Goal: Task Accomplishment & Management: Use online tool/utility

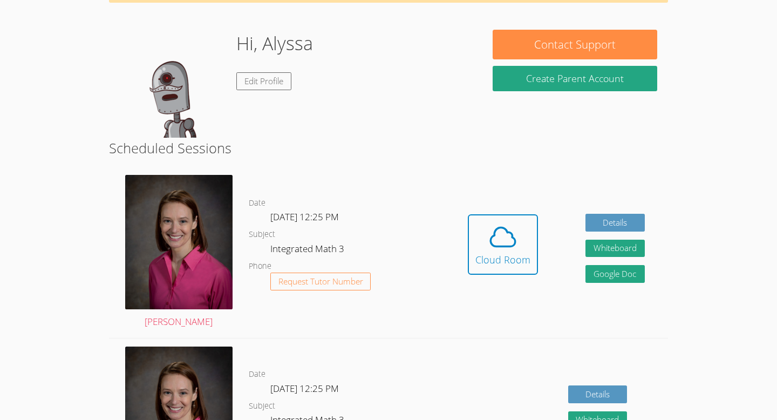
scroll to position [81, 0]
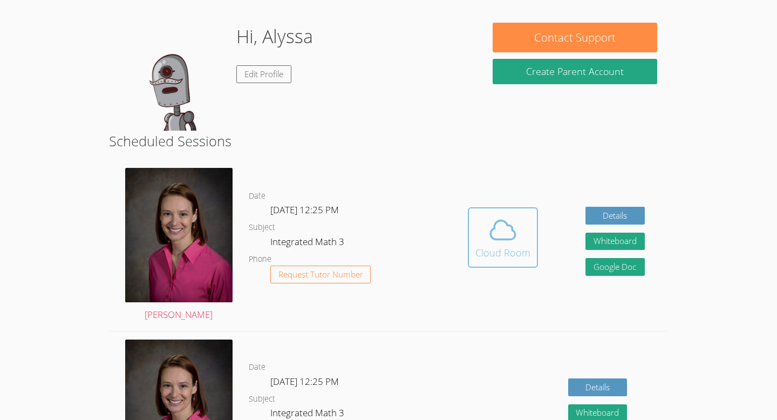
click at [501, 223] on icon at bounding box center [503, 230] width 30 height 30
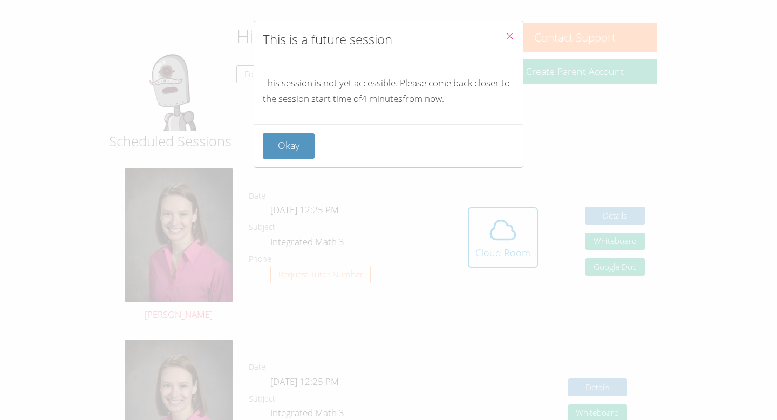
click at [508, 32] on icon "Close" at bounding box center [509, 35] width 9 height 9
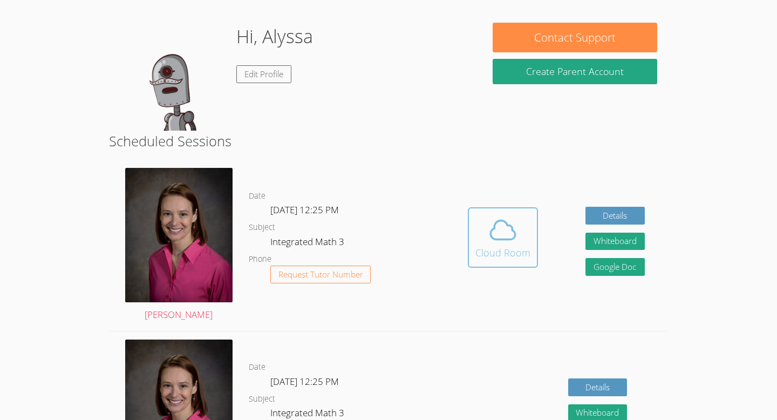
click at [495, 225] on icon at bounding box center [503, 229] width 25 height 19
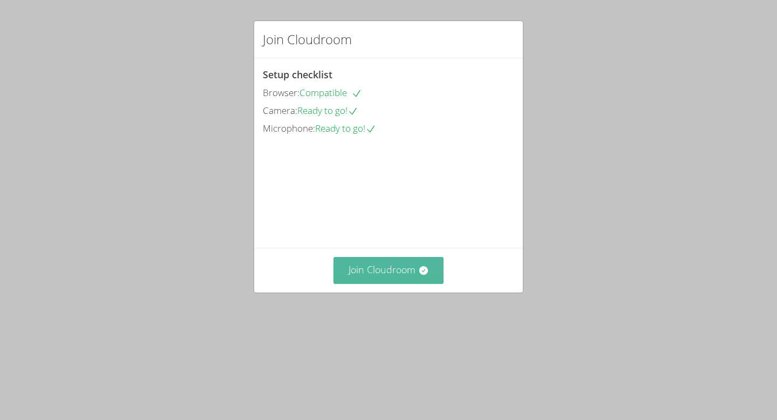
click at [434, 283] on button "Join Cloudroom" at bounding box center [388, 270] width 111 height 26
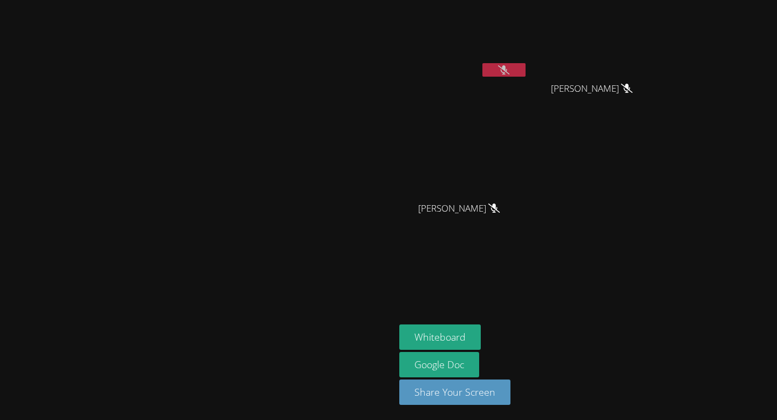
click at [278, 297] on video at bounding box center [198, 188] width 162 height 217
click at [528, 61] on video at bounding box center [463, 40] width 128 height 72
click at [509, 70] on icon at bounding box center [503, 69] width 11 height 9
click at [526, 70] on button at bounding box center [503, 69] width 43 height 13
click at [509, 73] on icon at bounding box center [503, 69] width 11 height 9
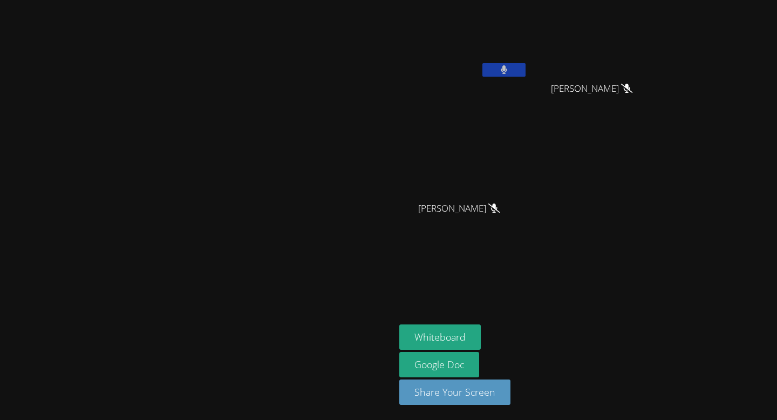
click at [508, 66] on icon at bounding box center [504, 69] width 7 height 9
click at [528, 62] on video at bounding box center [463, 40] width 128 height 72
click at [509, 69] on icon at bounding box center [503, 69] width 11 height 9
click at [526, 69] on button at bounding box center [503, 69] width 43 height 13
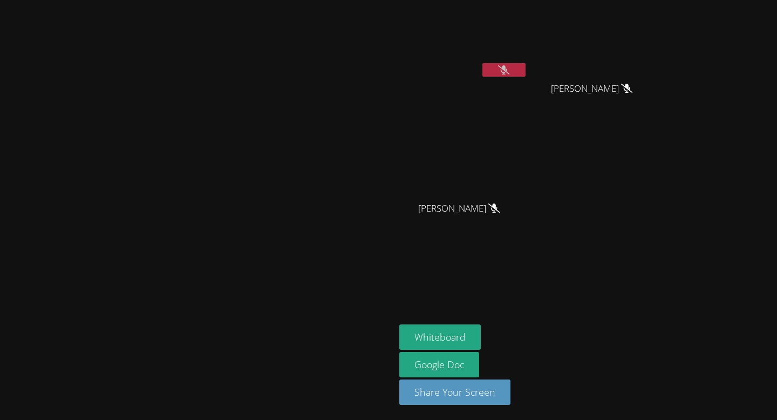
click at [509, 69] on icon at bounding box center [503, 69] width 11 height 9
click at [526, 63] on button at bounding box center [503, 69] width 43 height 13
click at [528, 54] on video at bounding box center [463, 40] width 128 height 72
click at [509, 71] on icon at bounding box center [503, 69] width 11 height 9
click at [526, 67] on button at bounding box center [503, 69] width 43 height 13
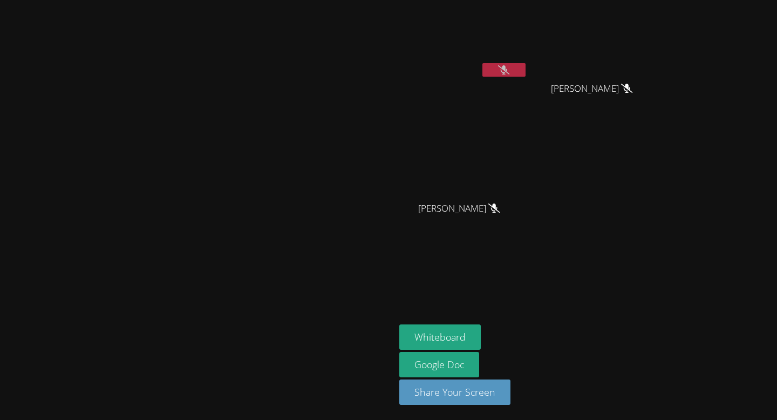
click at [526, 67] on button at bounding box center [503, 69] width 43 height 13
click at [665, 262] on aside "[PERSON_NAME] [PERSON_NAME] [PERSON_NAME] [PERSON_NAME] Vital Hailey Vital Whit…" at bounding box center [530, 210] width 270 height 420
click at [509, 71] on icon at bounding box center [503, 69] width 11 height 9
click at [507, 71] on icon at bounding box center [504, 69] width 6 height 9
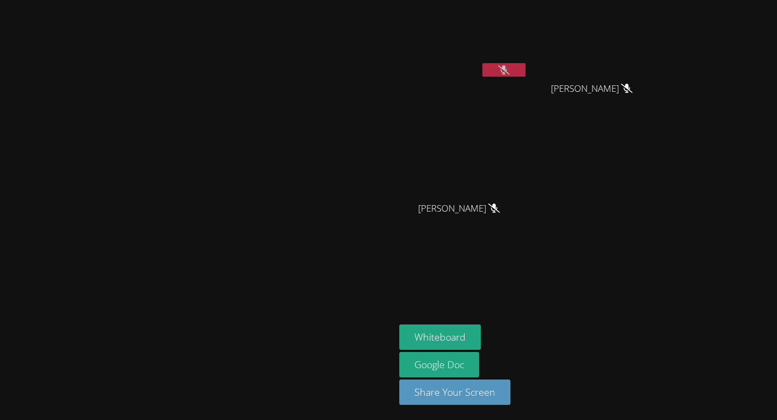
click at [526, 76] on button at bounding box center [503, 69] width 43 height 13
click at [508, 73] on icon at bounding box center [504, 69] width 7 height 9
click at [509, 67] on icon at bounding box center [503, 69] width 11 height 9
click at [526, 70] on button at bounding box center [503, 69] width 43 height 13
click at [526, 67] on button at bounding box center [503, 69] width 43 height 13
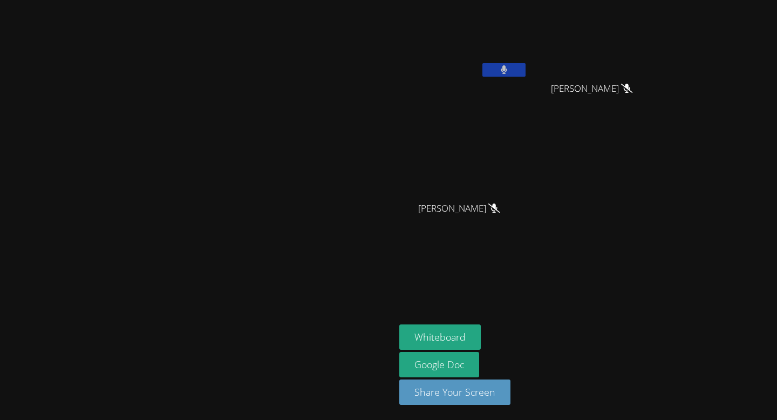
click at [526, 73] on button at bounding box center [503, 69] width 43 height 13
click at [509, 72] on icon at bounding box center [503, 69] width 11 height 9
click at [526, 71] on button at bounding box center [503, 69] width 43 height 13
click at [526, 72] on button at bounding box center [503, 69] width 43 height 13
click at [526, 69] on button at bounding box center [503, 69] width 43 height 13
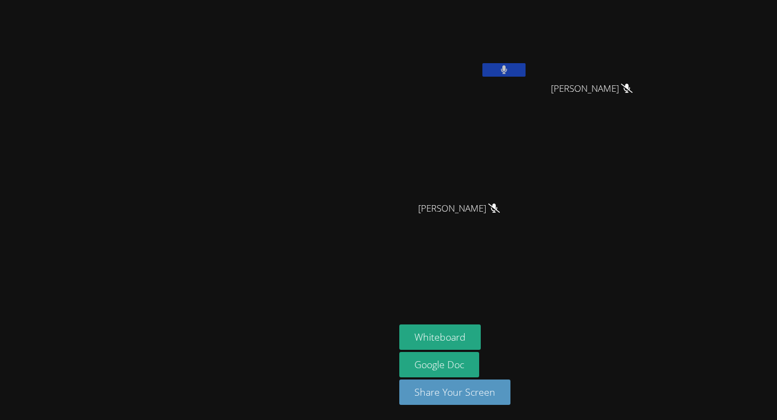
click at [526, 69] on button at bounding box center [503, 69] width 43 height 13
click at [528, 69] on video at bounding box center [463, 40] width 128 height 72
click at [509, 69] on icon at bounding box center [503, 69] width 11 height 9
click at [526, 70] on button at bounding box center [503, 69] width 43 height 13
click at [526, 78] on div at bounding box center [503, 71] width 43 height 16
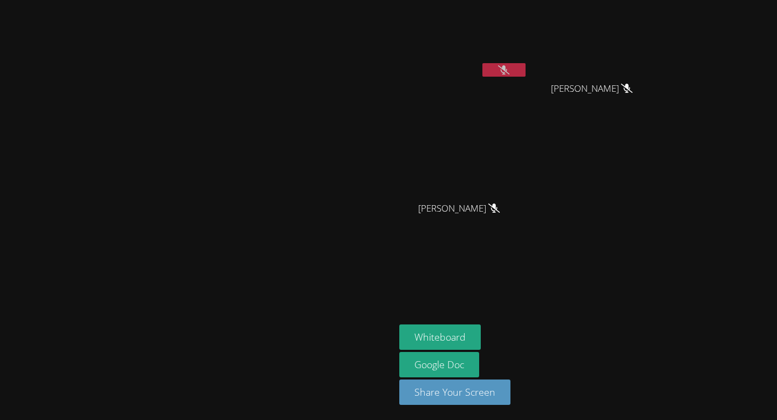
click at [509, 73] on icon at bounding box center [503, 69] width 11 height 9
click at [508, 73] on icon at bounding box center [504, 69] width 7 height 9
click at [509, 73] on icon at bounding box center [503, 69] width 11 height 9
click at [508, 73] on icon at bounding box center [504, 69] width 7 height 9
click at [509, 73] on icon at bounding box center [503, 69] width 11 height 9
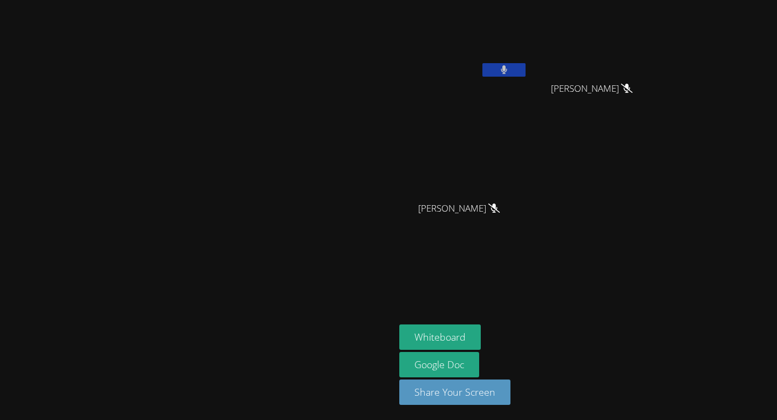
click at [508, 73] on icon at bounding box center [504, 69] width 7 height 9
click at [526, 71] on button at bounding box center [503, 69] width 43 height 13
click at [509, 72] on icon at bounding box center [503, 69] width 11 height 9
click at [526, 72] on button at bounding box center [503, 69] width 43 height 13
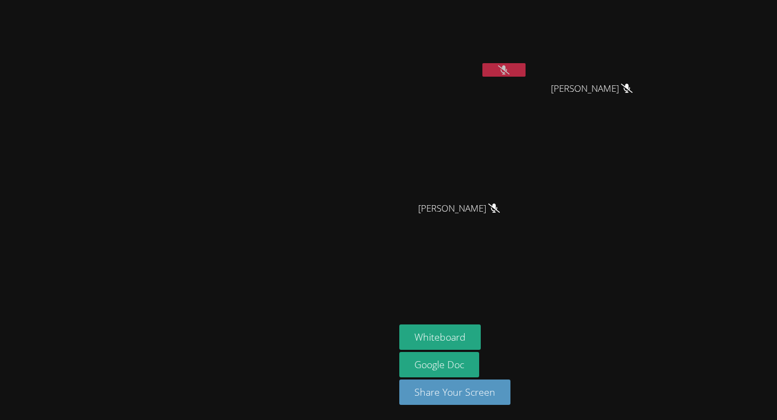
click at [509, 69] on icon at bounding box center [503, 69] width 11 height 9
click at [508, 69] on icon at bounding box center [504, 69] width 7 height 9
click at [526, 74] on button at bounding box center [503, 69] width 43 height 13
click at [526, 76] on button at bounding box center [503, 69] width 43 height 13
click at [509, 73] on icon at bounding box center [503, 69] width 11 height 9
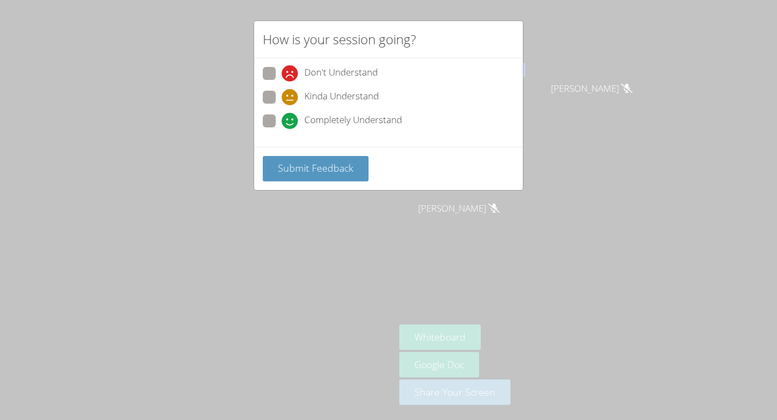
click at [262, 124] on div "Don't Understand Kinda Understand Completely Understand" at bounding box center [388, 102] width 269 height 88
click at [282, 129] on span at bounding box center [282, 129] width 0 height 0
click at [282, 124] on input "Completely Understand" at bounding box center [286, 118] width 9 height 9
radio input "true"
click at [274, 157] on button "Submit Feedback" at bounding box center [316, 168] width 106 height 25
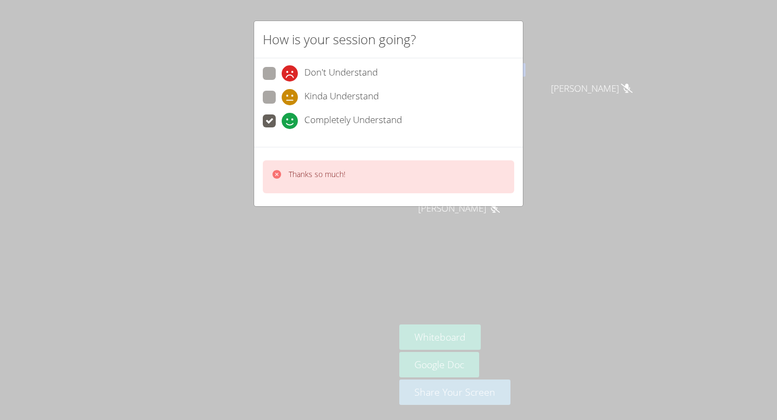
click at [296, 274] on div "How is your session going? Don't Understand Kinda Understand Completely Underst…" at bounding box center [388, 210] width 777 height 420
click at [777, 88] on div "How is your session going? Don't Understand Kinda Understand Completely Underst…" at bounding box center [388, 210] width 777 height 420
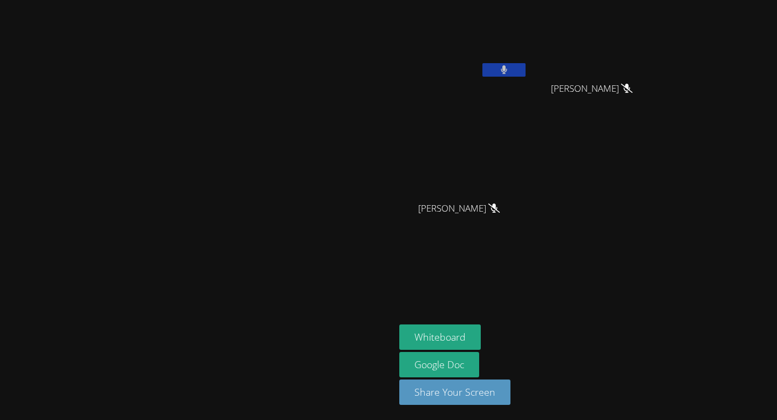
click at [526, 70] on button at bounding box center [503, 69] width 43 height 13
click at [526, 73] on button at bounding box center [503, 69] width 43 height 13
click at [528, 61] on video at bounding box center [463, 40] width 128 height 72
click at [526, 69] on button at bounding box center [503, 69] width 43 height 13
click at [526, 66] on button at bounding box center [503, 69] width 43 height 13
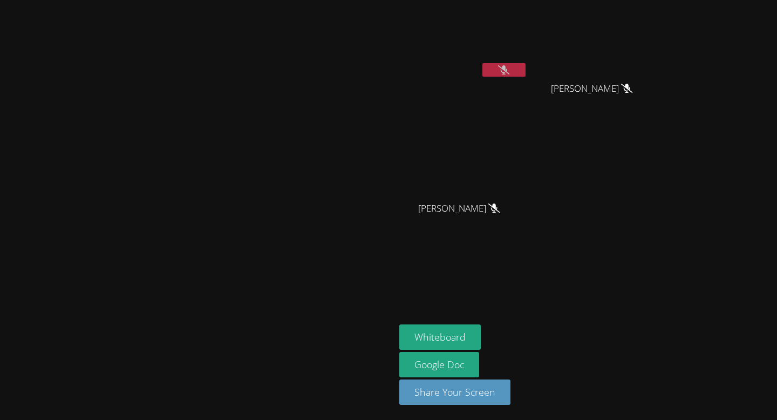
click at [526, 69] on button at bounding box center [503, 69] width 43 height 13
